Goal: Task Accomplishment & Management: Manage account settings

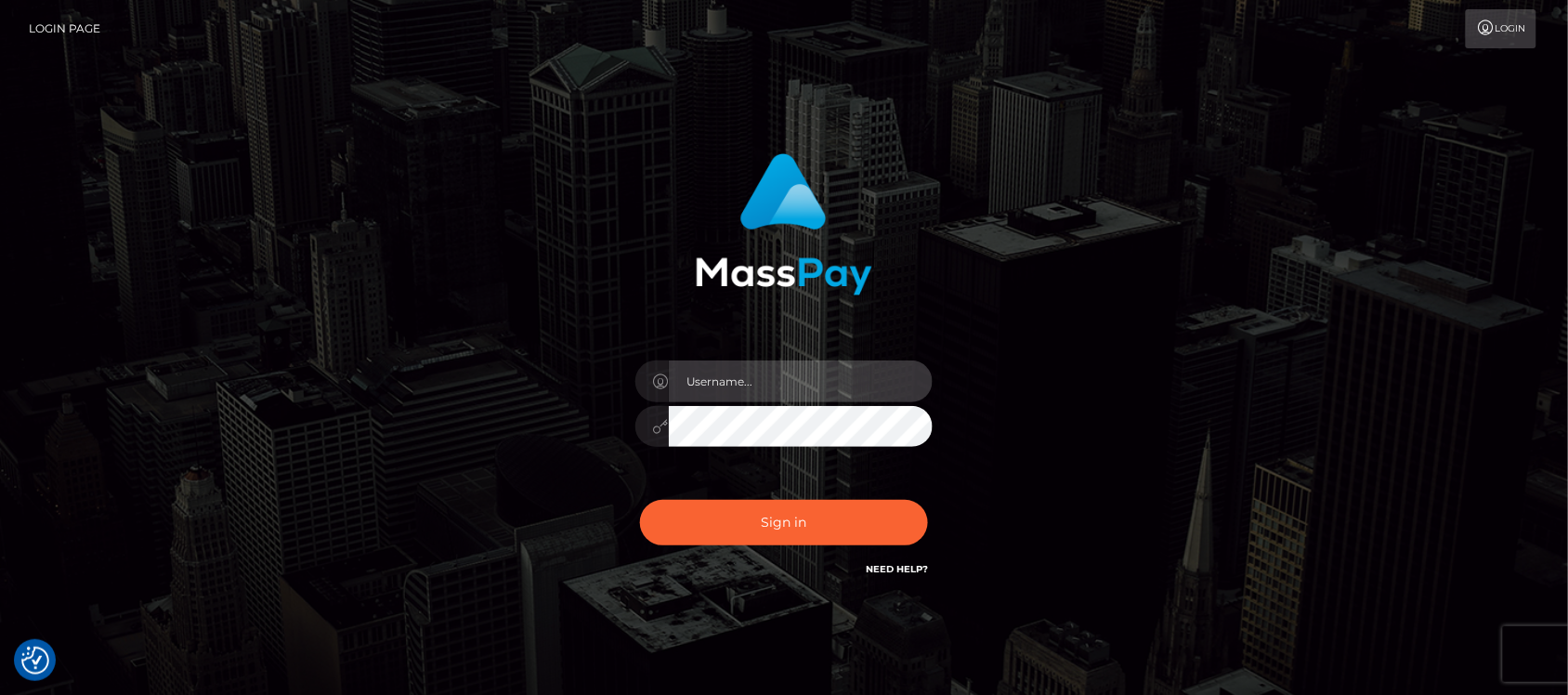
type input "hello.feetfinder"
click at [815, 373] on input "hello.feetfinder" at bounding box center [800, 380] width 264 height 42
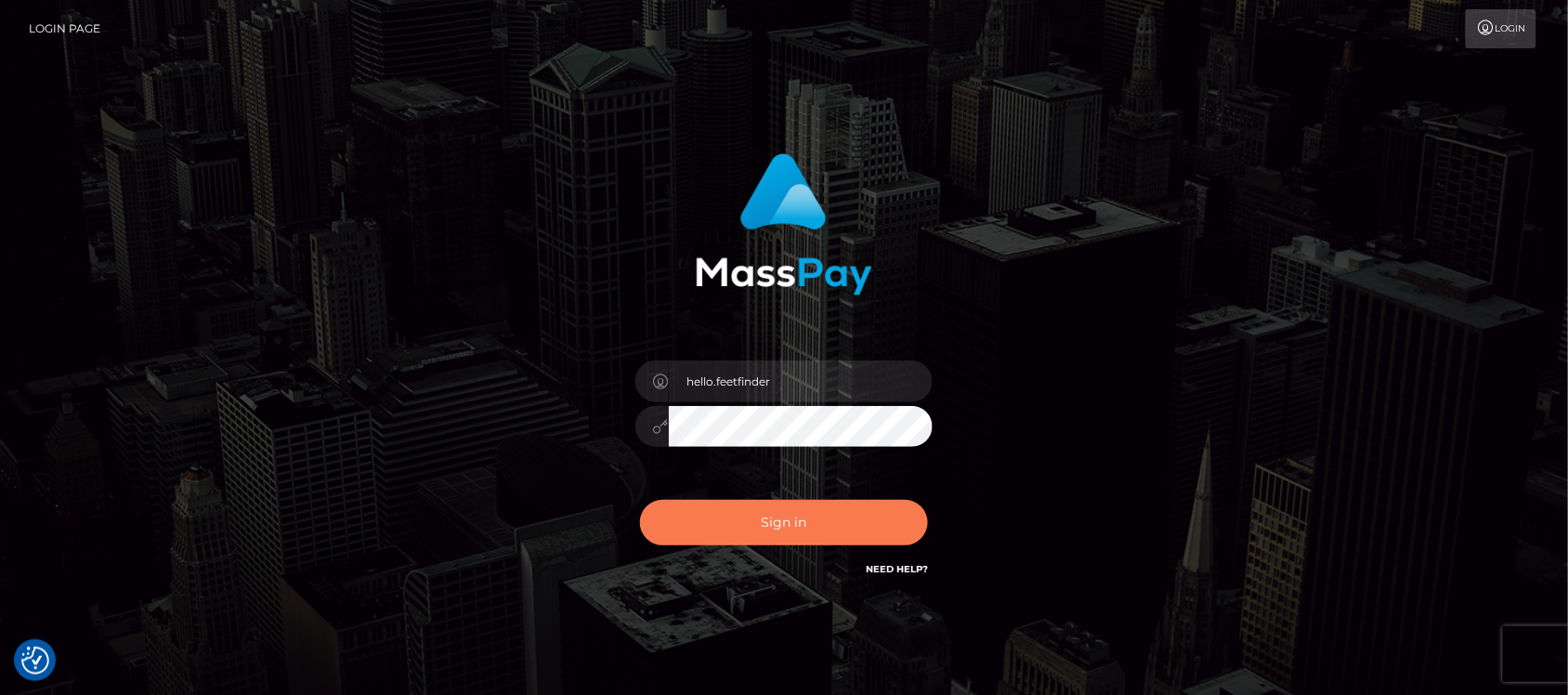
click at [777, 517] on button "Sign in" at bounding box center [784, 522] width 288 height 45
type input "hello.feetfinder"
click at [791, 523] on button "Sign in" at bounding box center [784, 522] width 288 height 45
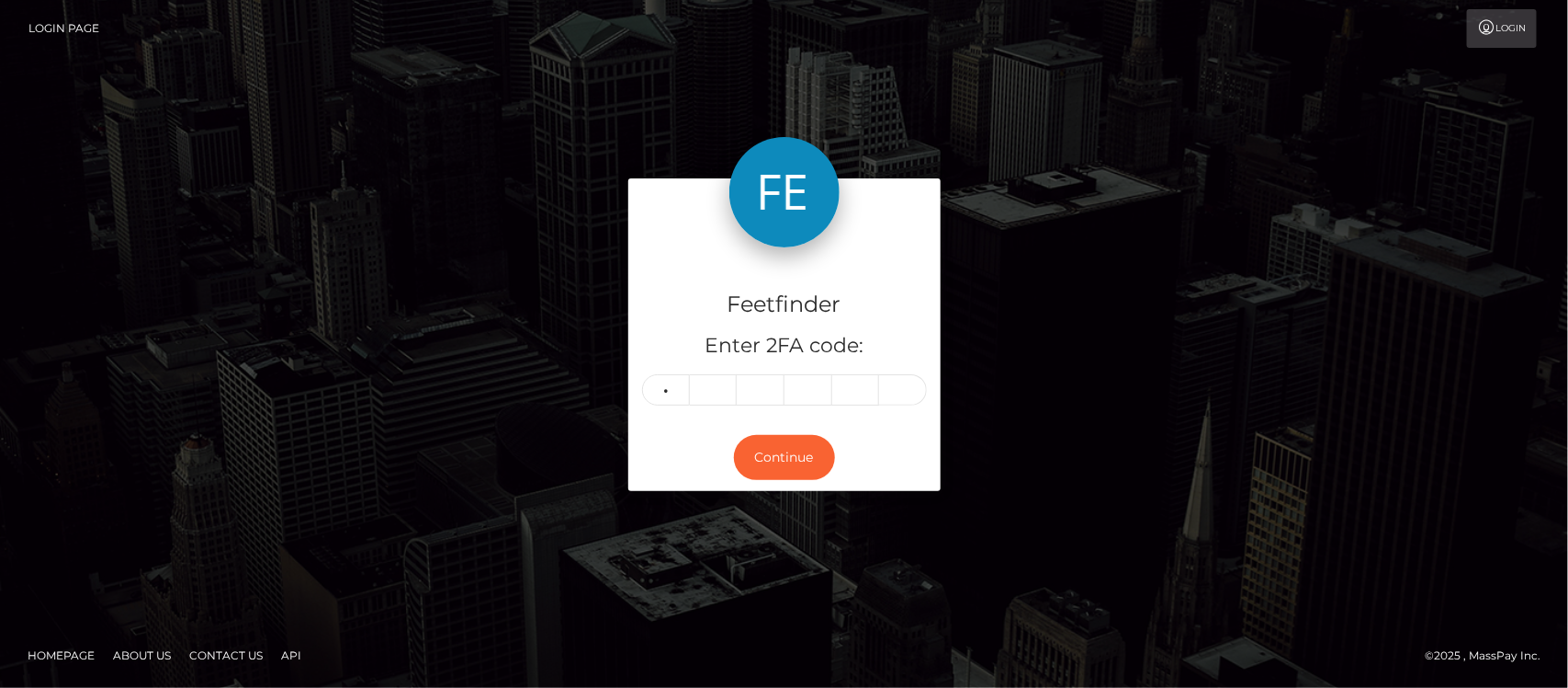
type input "6"
type input "5"
type input "9"
type input "2"
type input "3"
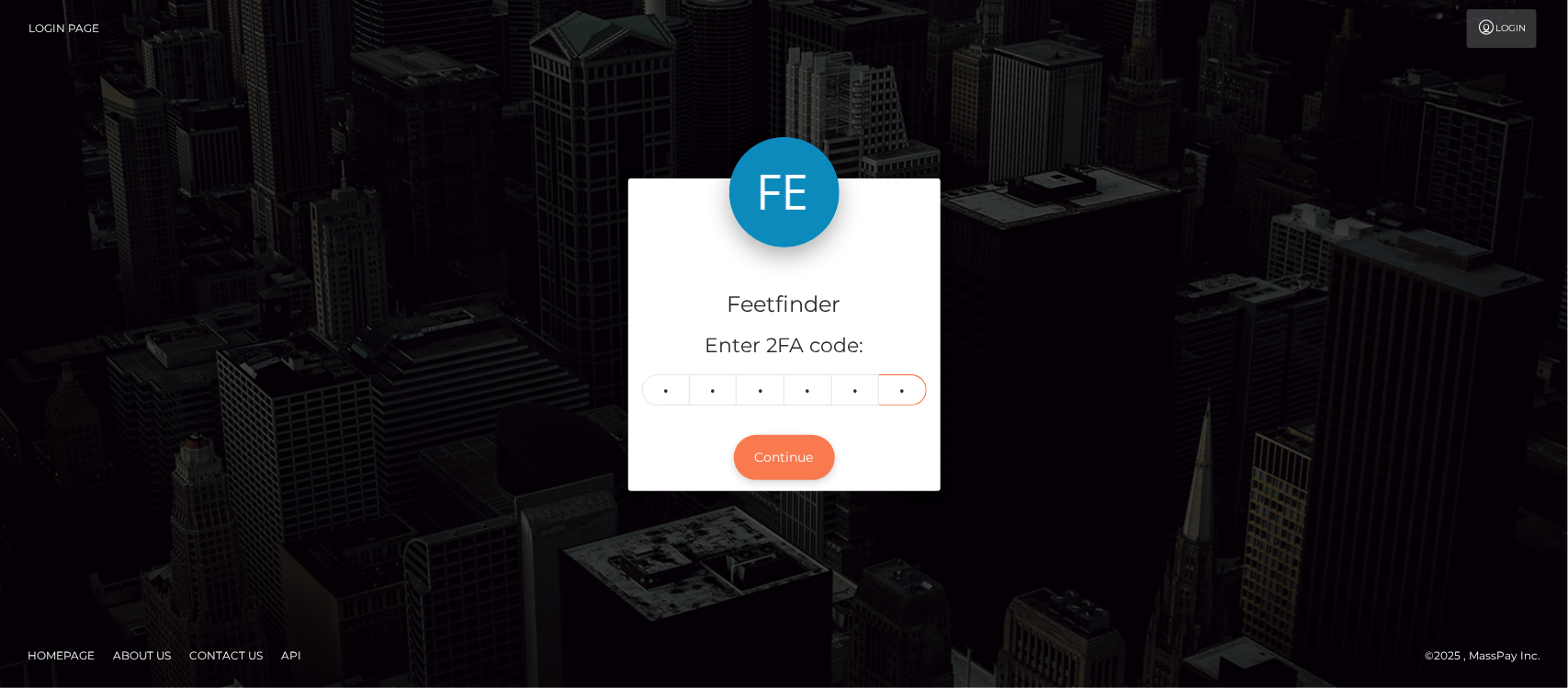
type input "2"
click at [792, 465] on button "Continue" at bounding box center [785, 457] width 101 height 45
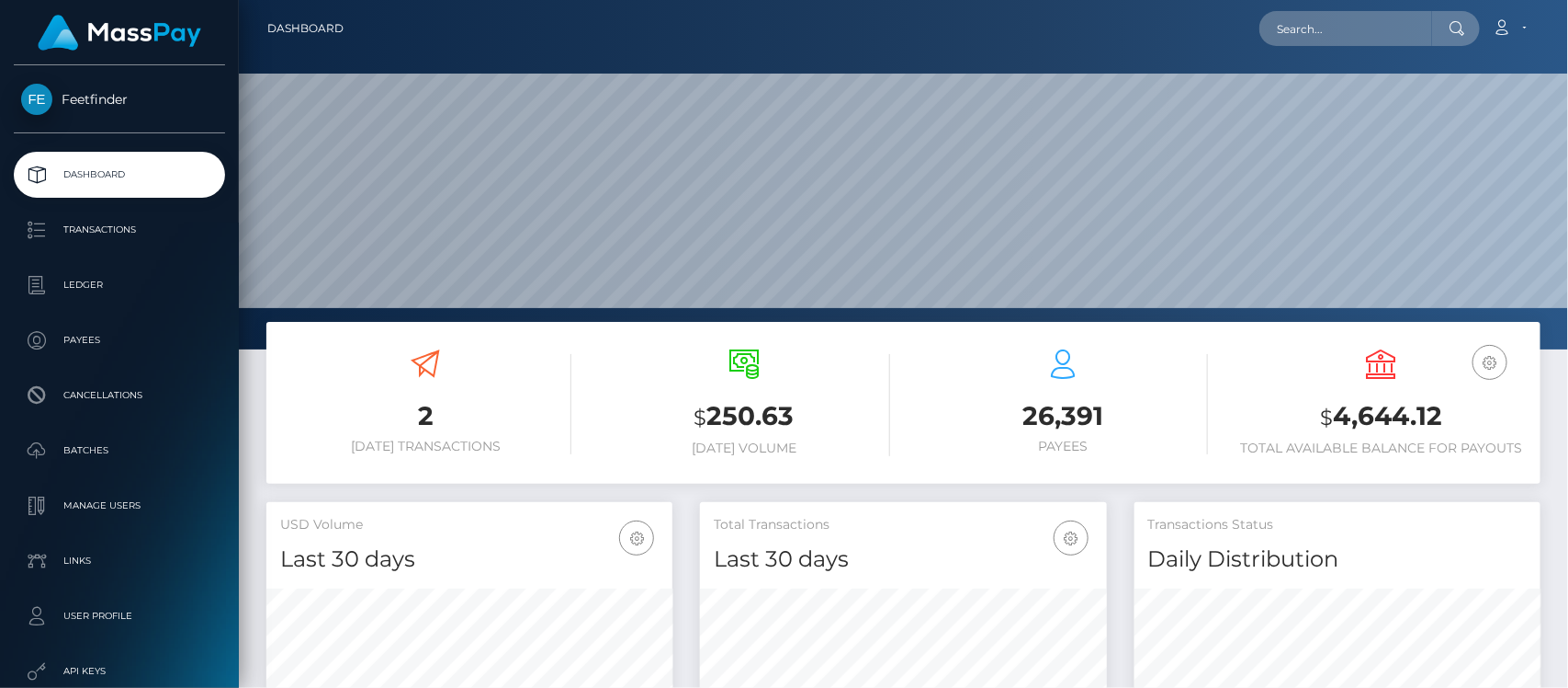
scroll to position [325, 406]
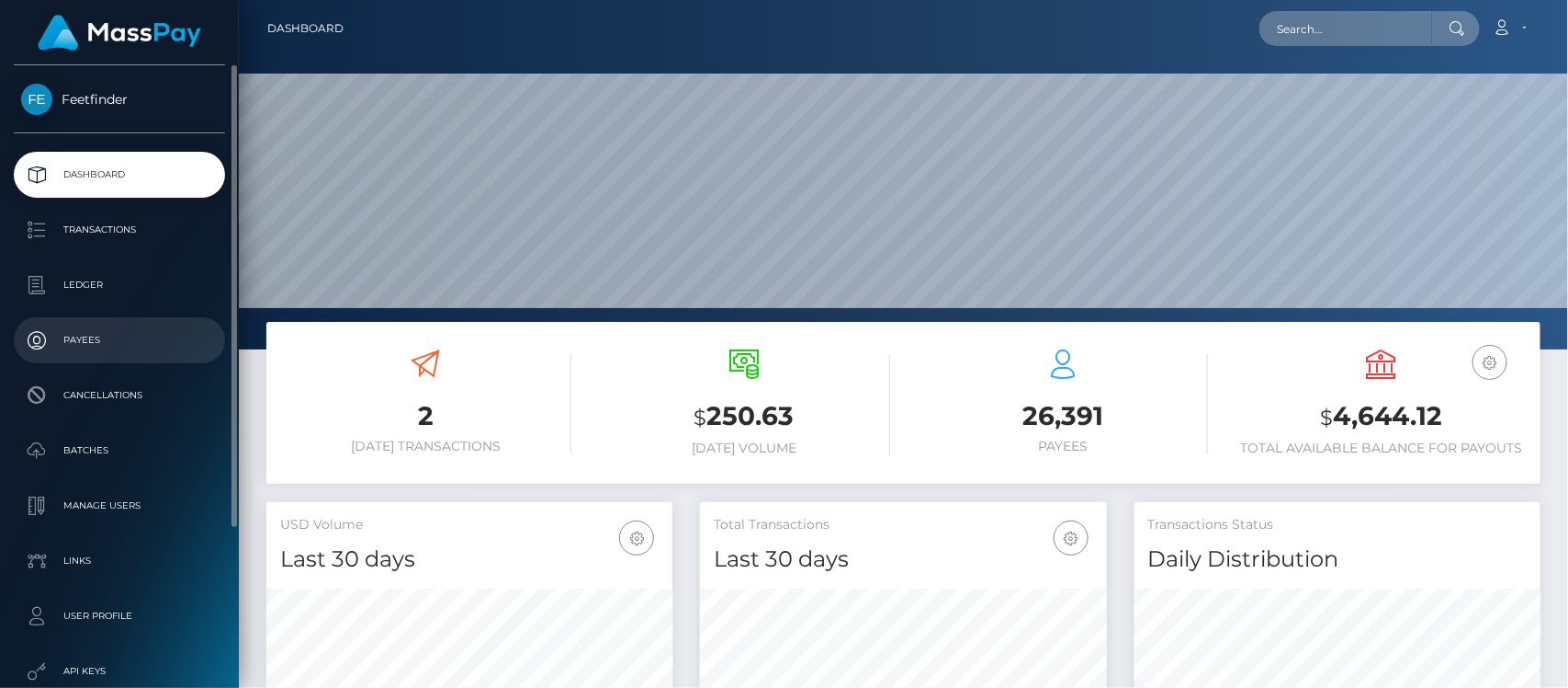
click at [95, 345] on p "Payees" at bounding box center [119, 340] width 197 height 28
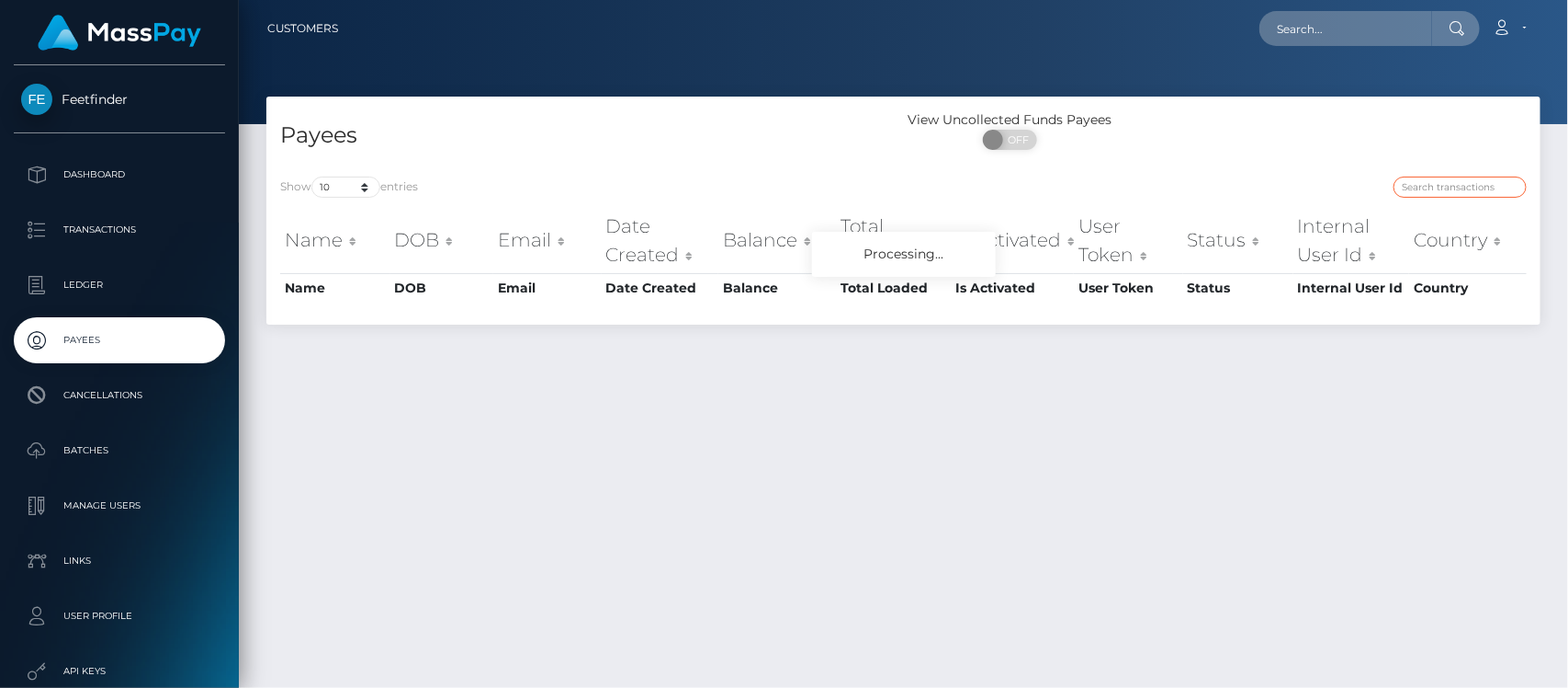
click at [1449, 183] on input "search" at bounding box center [1461, 187] width 134 height 21
paste input "ecd840b9-788c-11f0-9703-0266f44cc279"
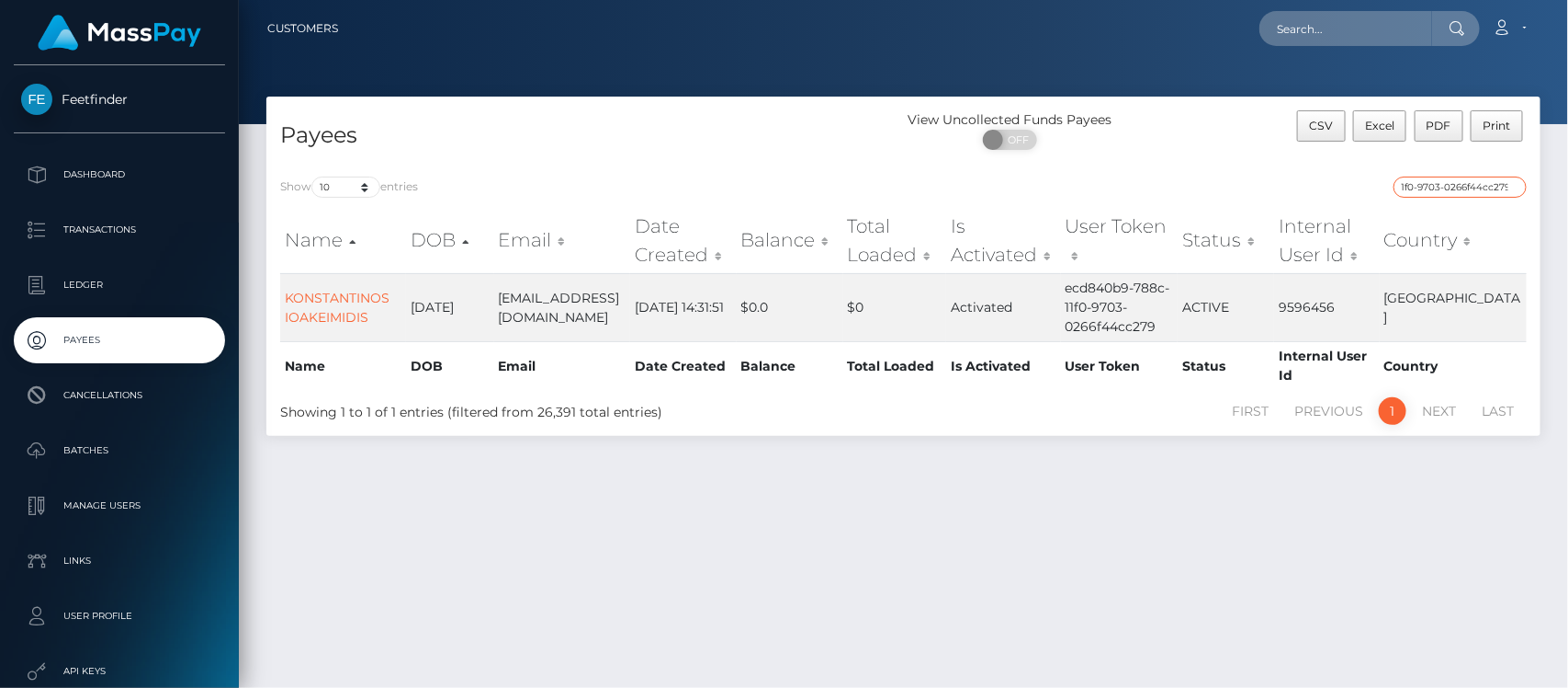
type input "ecd840b9-788c-11f0-9703-0266f44cc279"
